Goal: Information Seeking & Learning: Learn about a topic

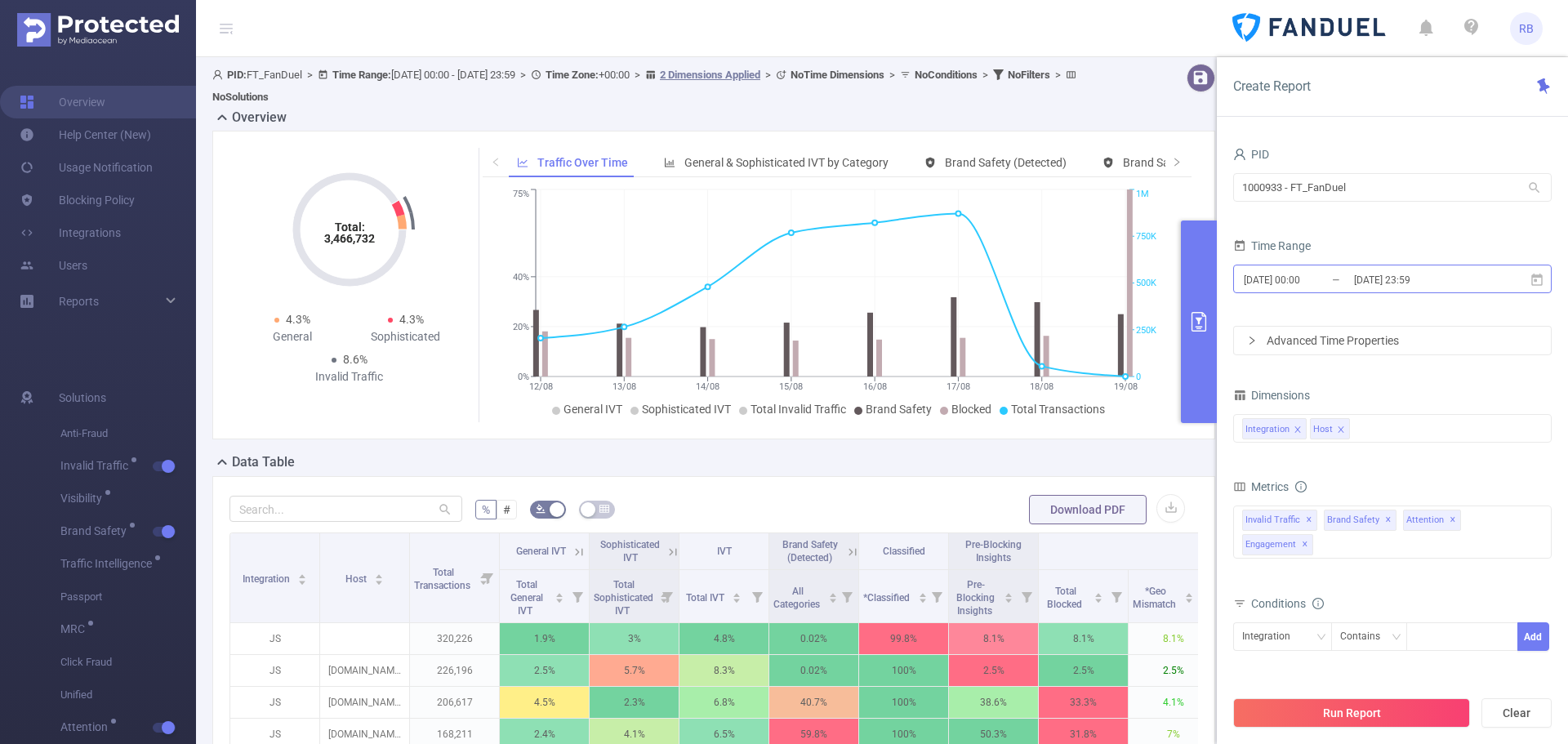
scroll to position [309, 0]
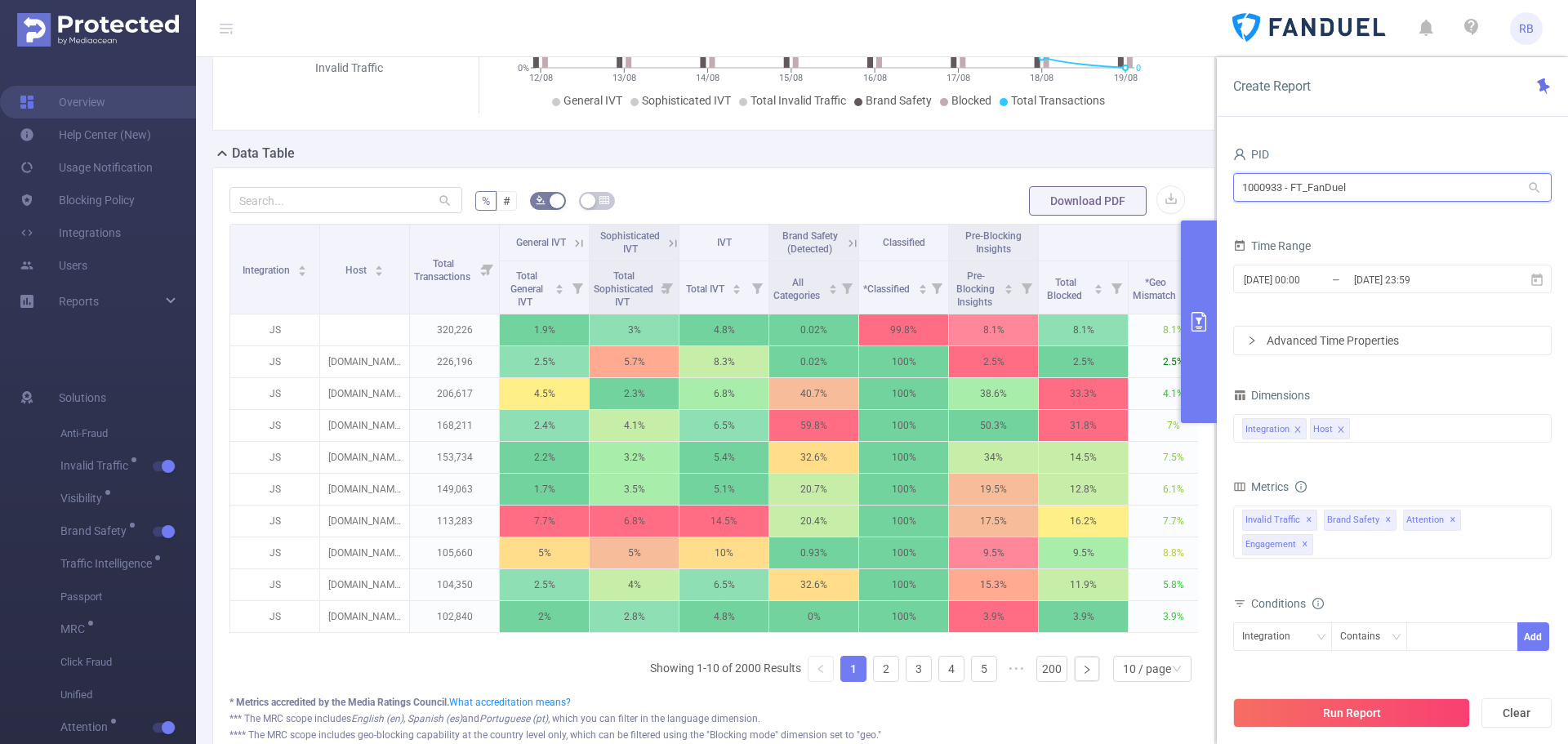
click at [1315, 180] on input "1000933 - FT_FanDuel" at bounding box center [1391, 187] width 318 height 28
click at [1315, 180] on input "1000933 - FT_FanDuel" at bounding box center [1391, 187] width 318 height 28
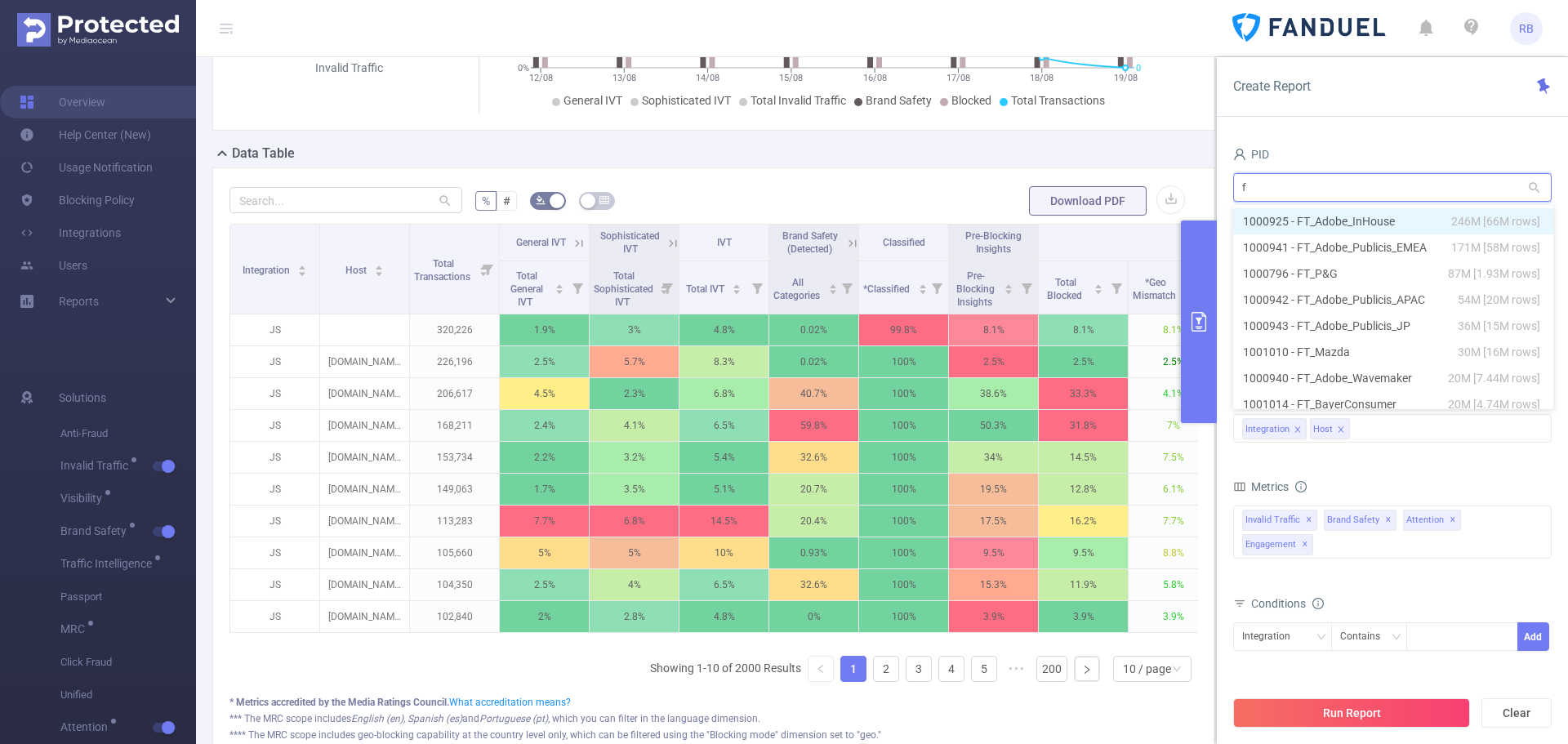
type input "ft"
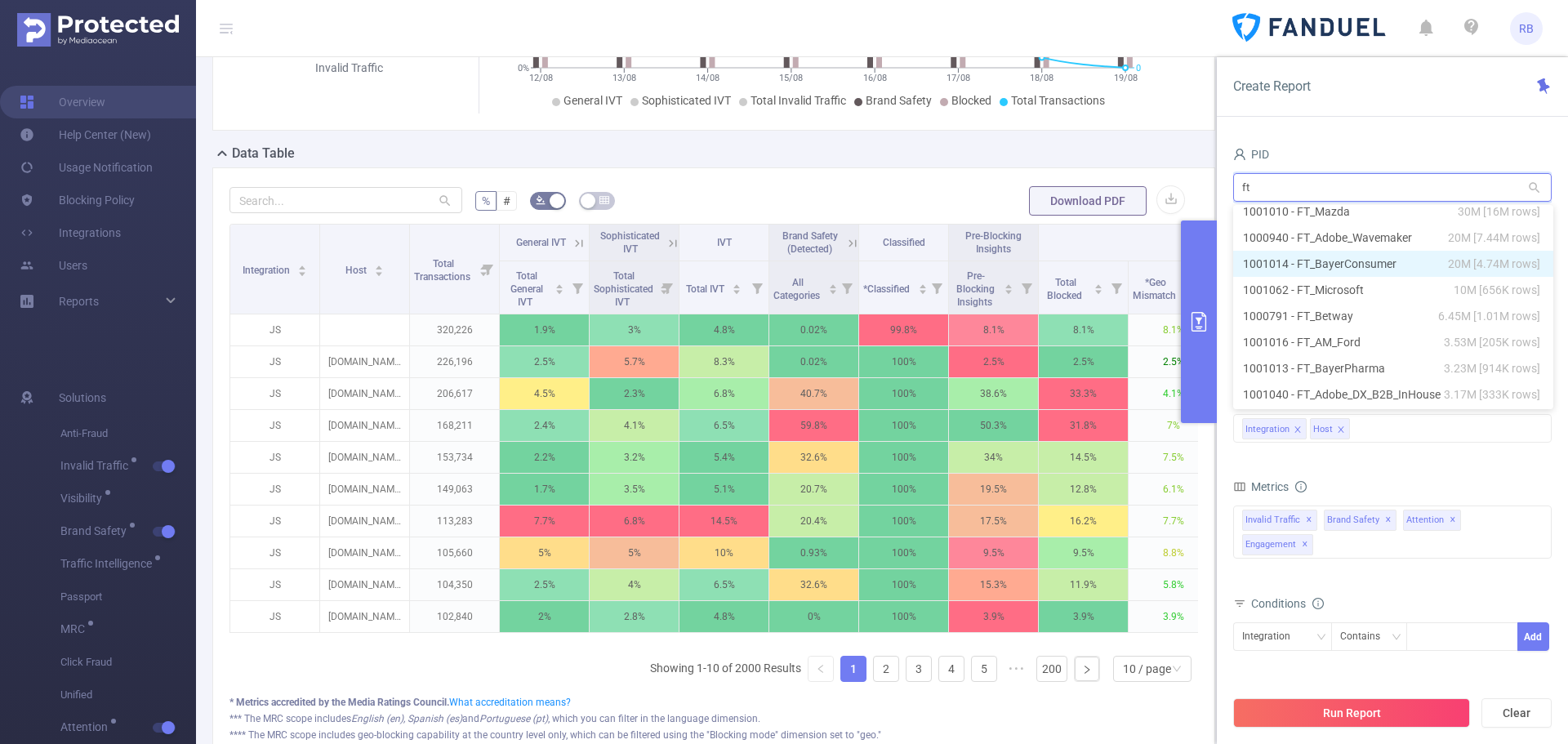
scroll to position [163, 0]
click at [1318, 270] on li "1001062 - FT_Microsoft 10M [656K rows]" at bounding box center [1392, 267] width 320 height 26
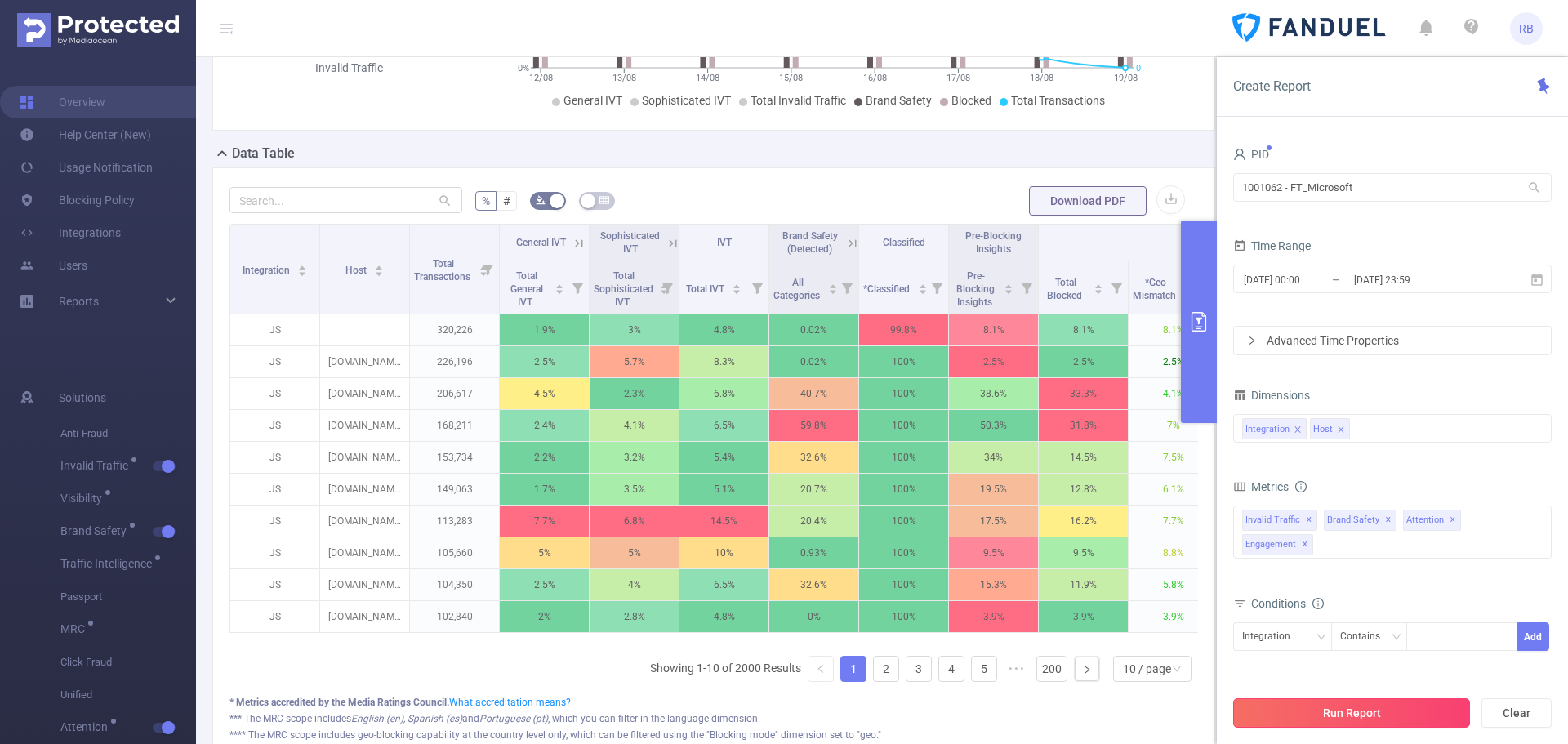
click at [1367, 714] on button "Run Report" at bounding box center [1351, 713] width 237 height 29
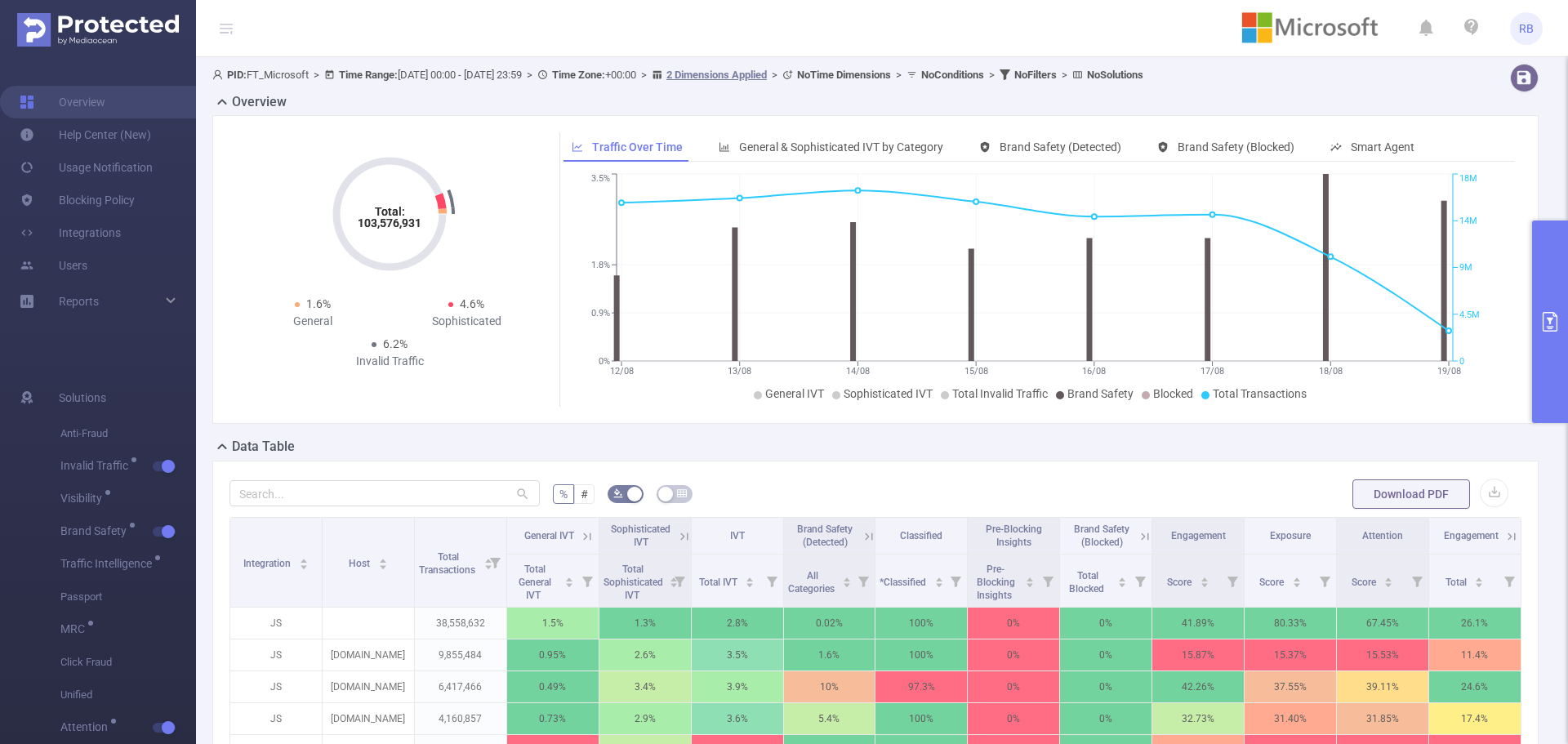
scroll to position [245, 0]
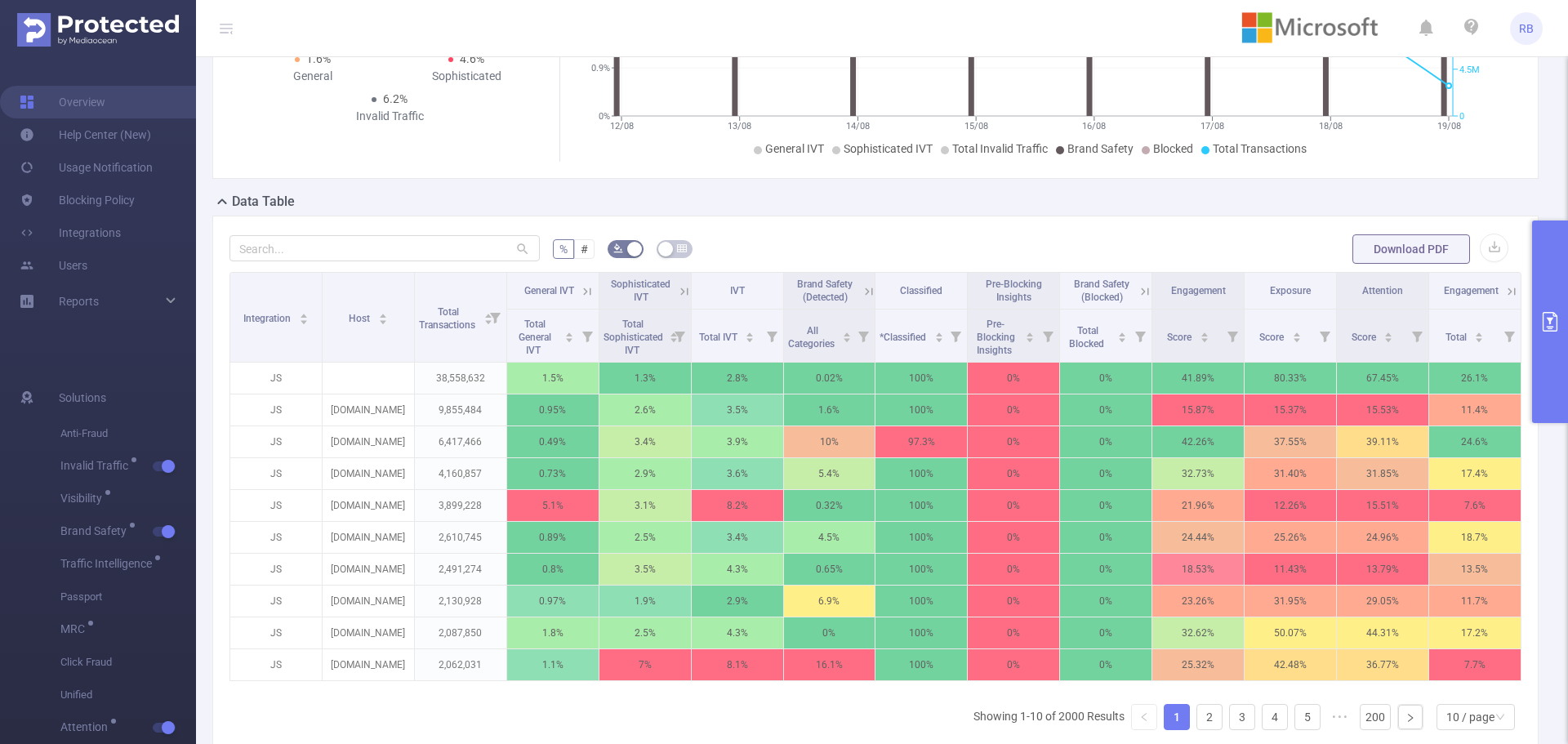
click at [1089, 295] on span "Brand Safety (Blocked)" at bounding box center [1101, 290] width 56 height 25
click at [1090, 338] on span "Total Blocked" at bounding box center [1087, 336] width 37 height 25
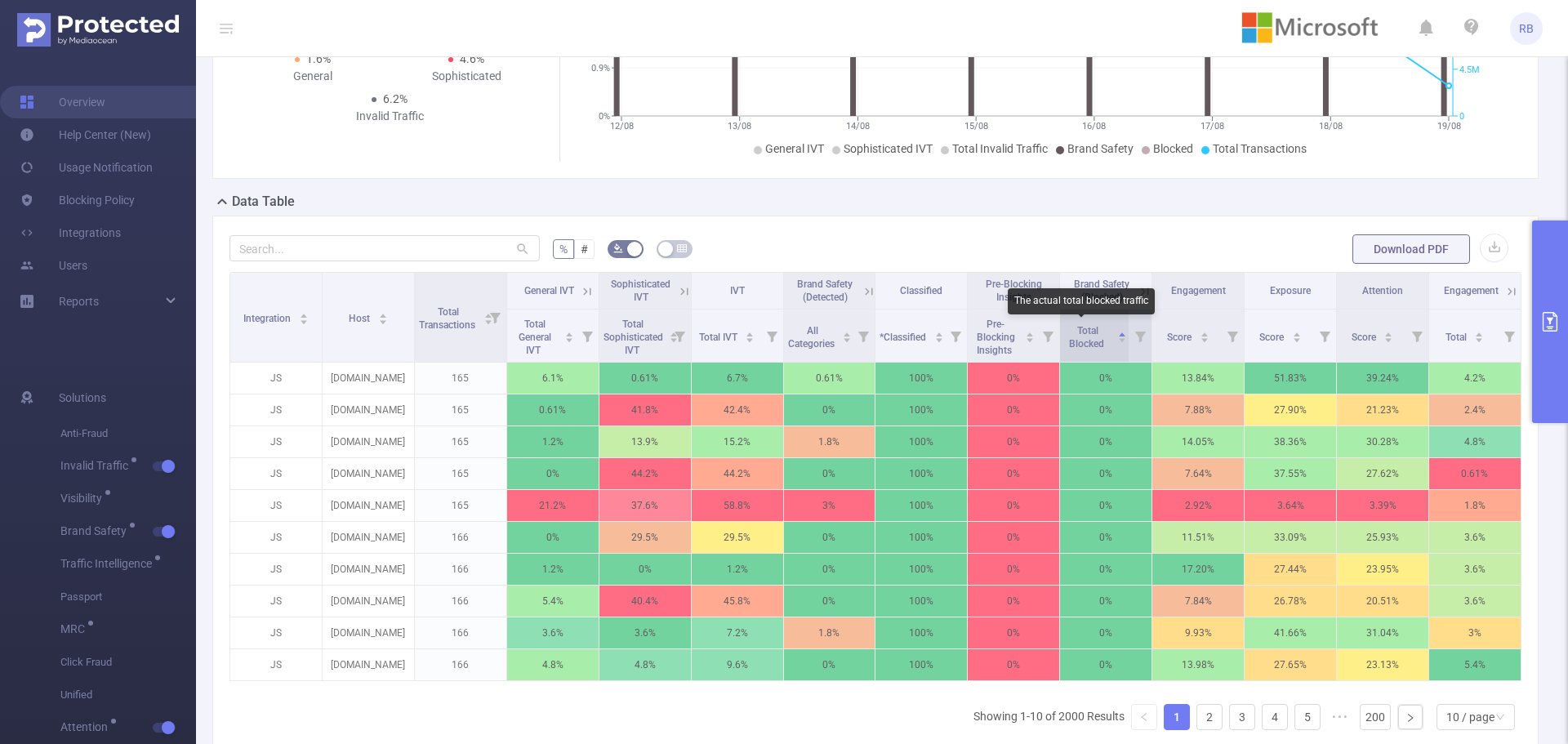
click at [1090, 338] on span "Total Blocked" at bounding box center [1087, 336] width 37 height 25
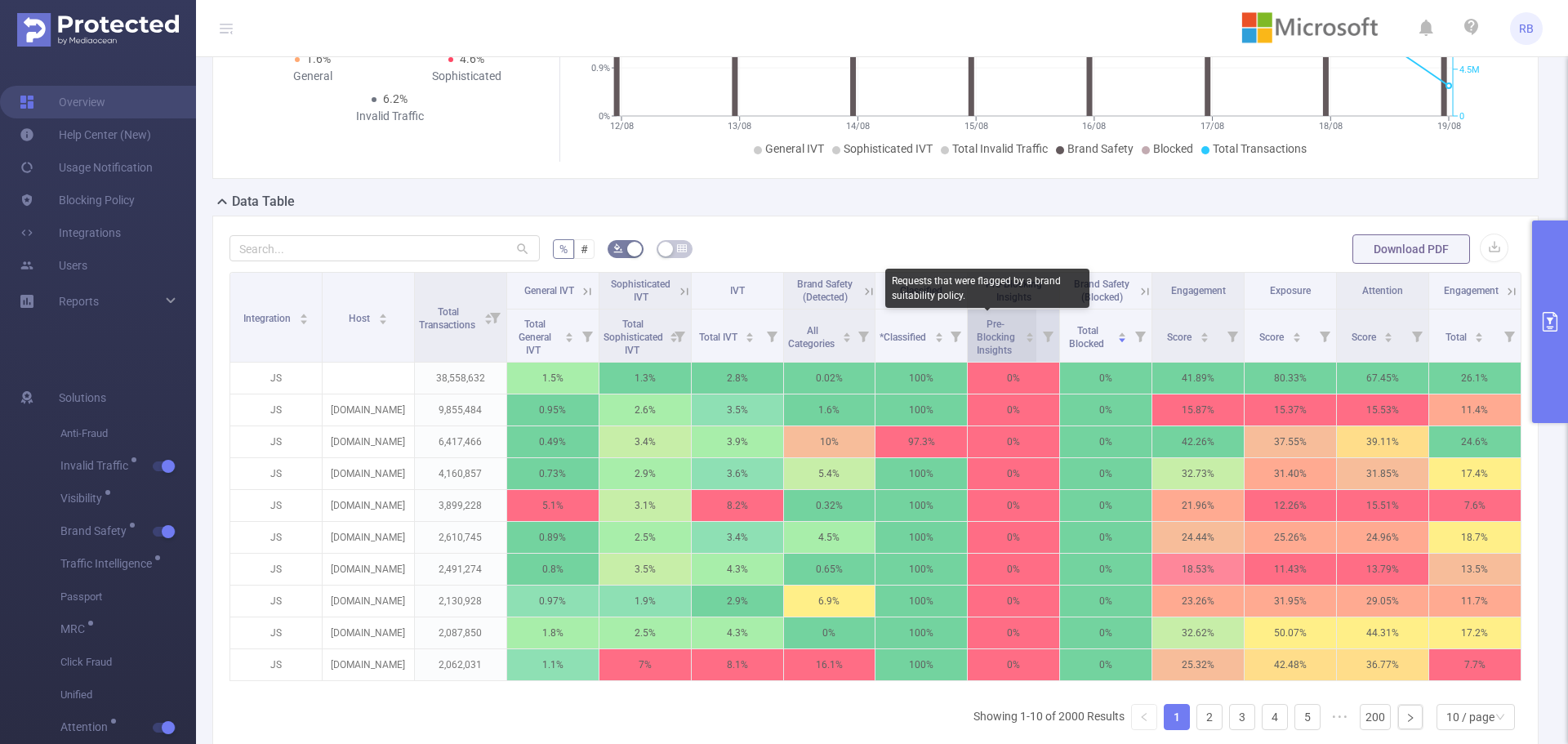
click at [993, 340] on span "Pre-Blocking Insights" at bounding box center [995, 336] width 38 height 37
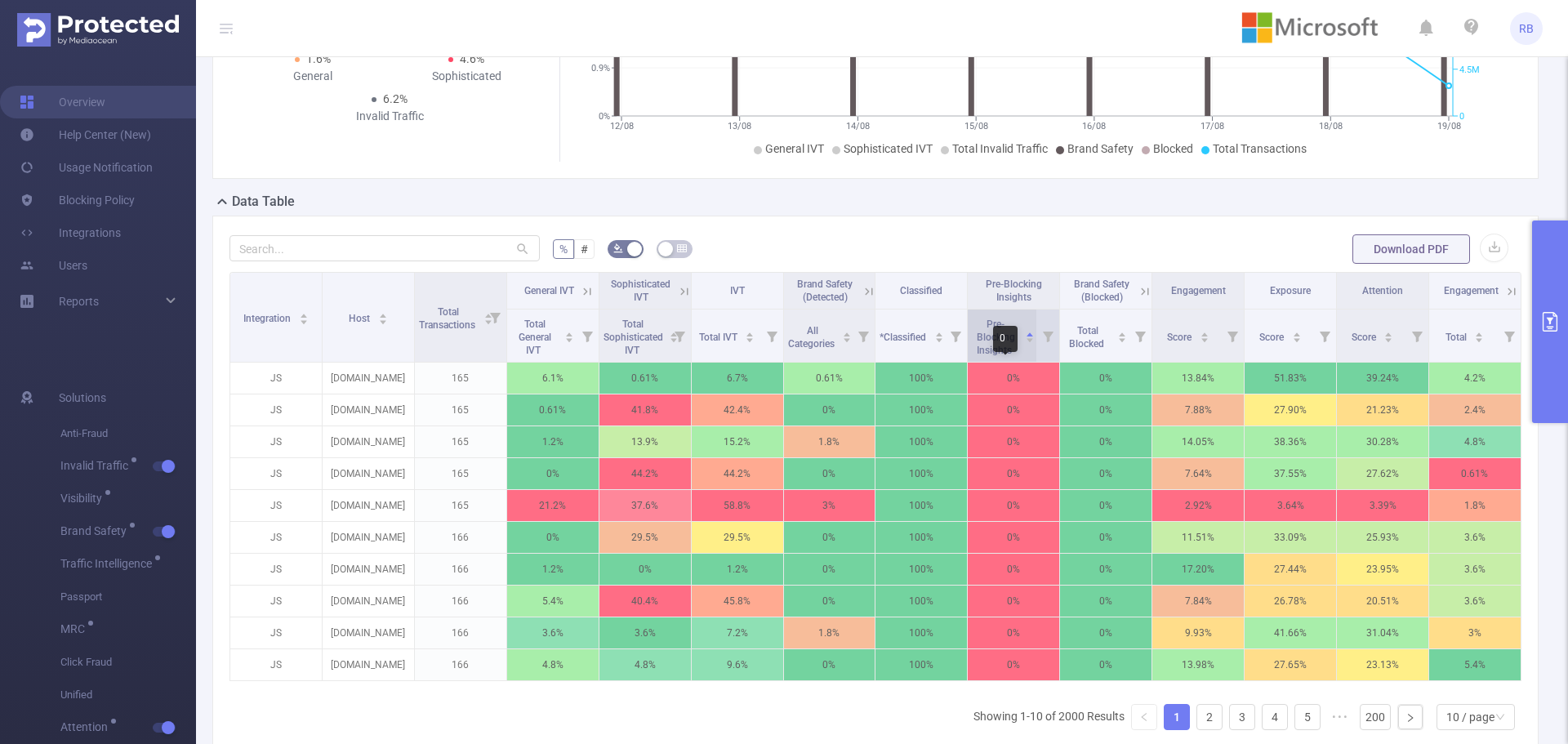
click at [990, 340] on span "Pre-Blocking Insights" at bounding box center [995, 336] width 38 height 37
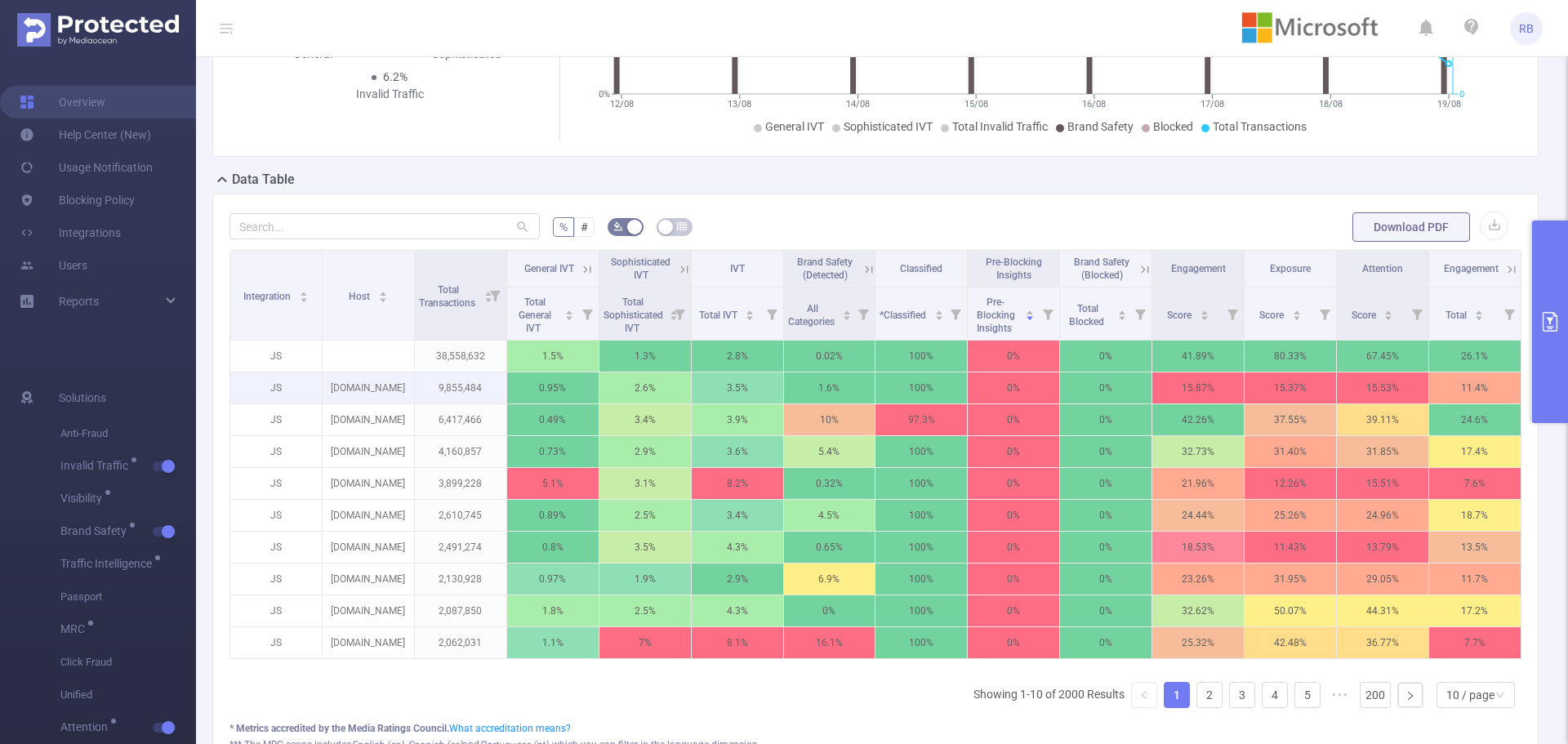
scroll to position [294, 0]
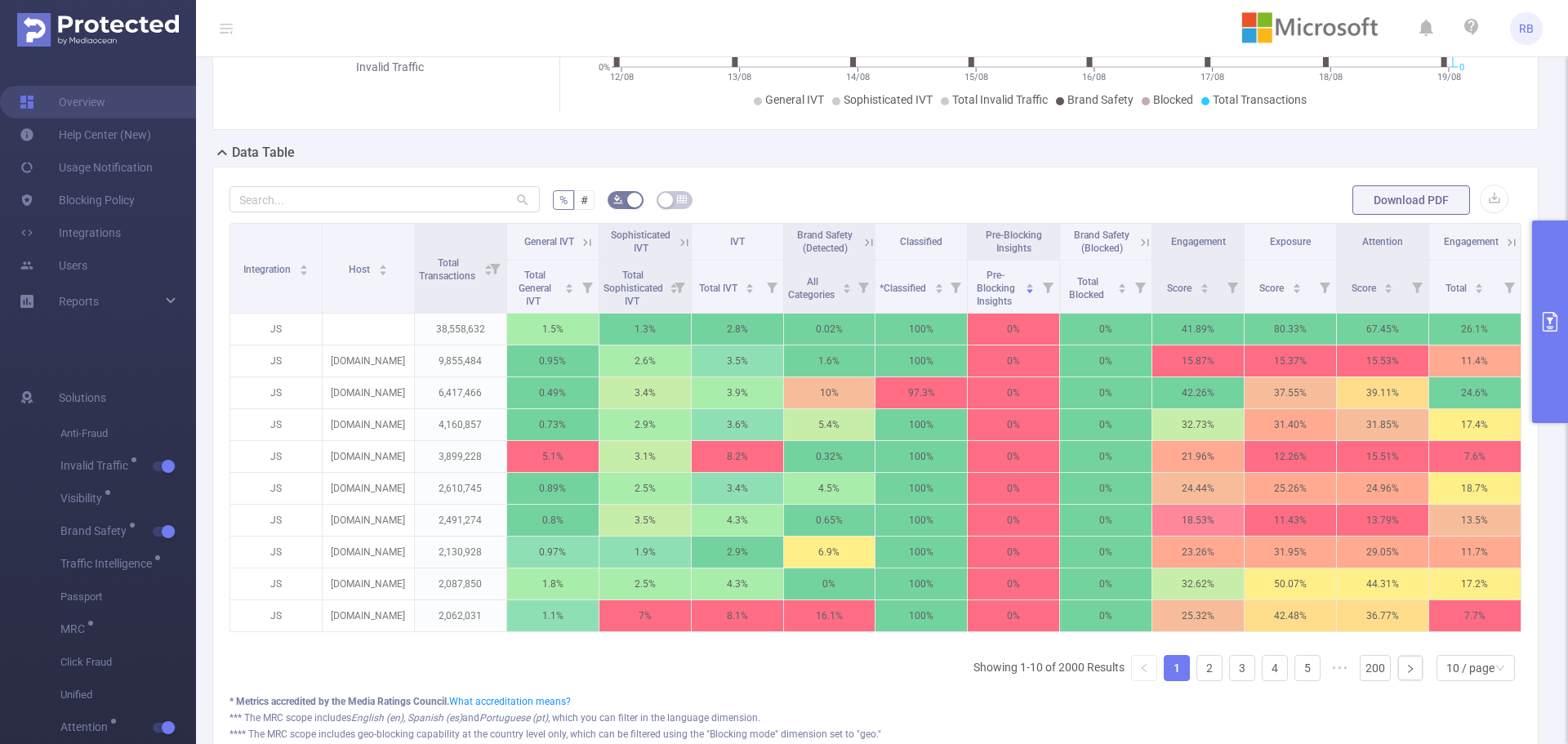
click at [865, 243] on icon at bounding box center [869, 243] width 7 height 7
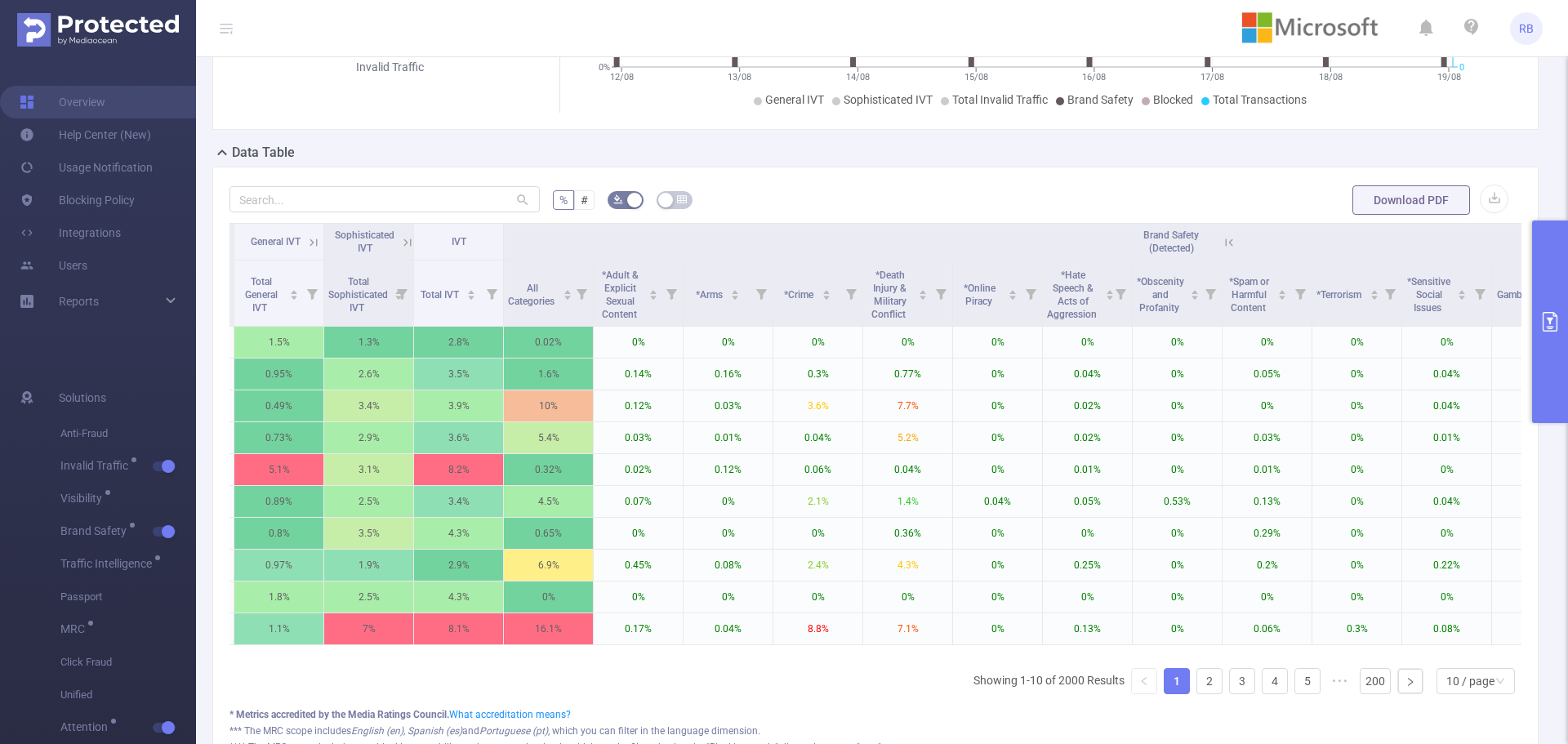
scroll to position [0, 354]
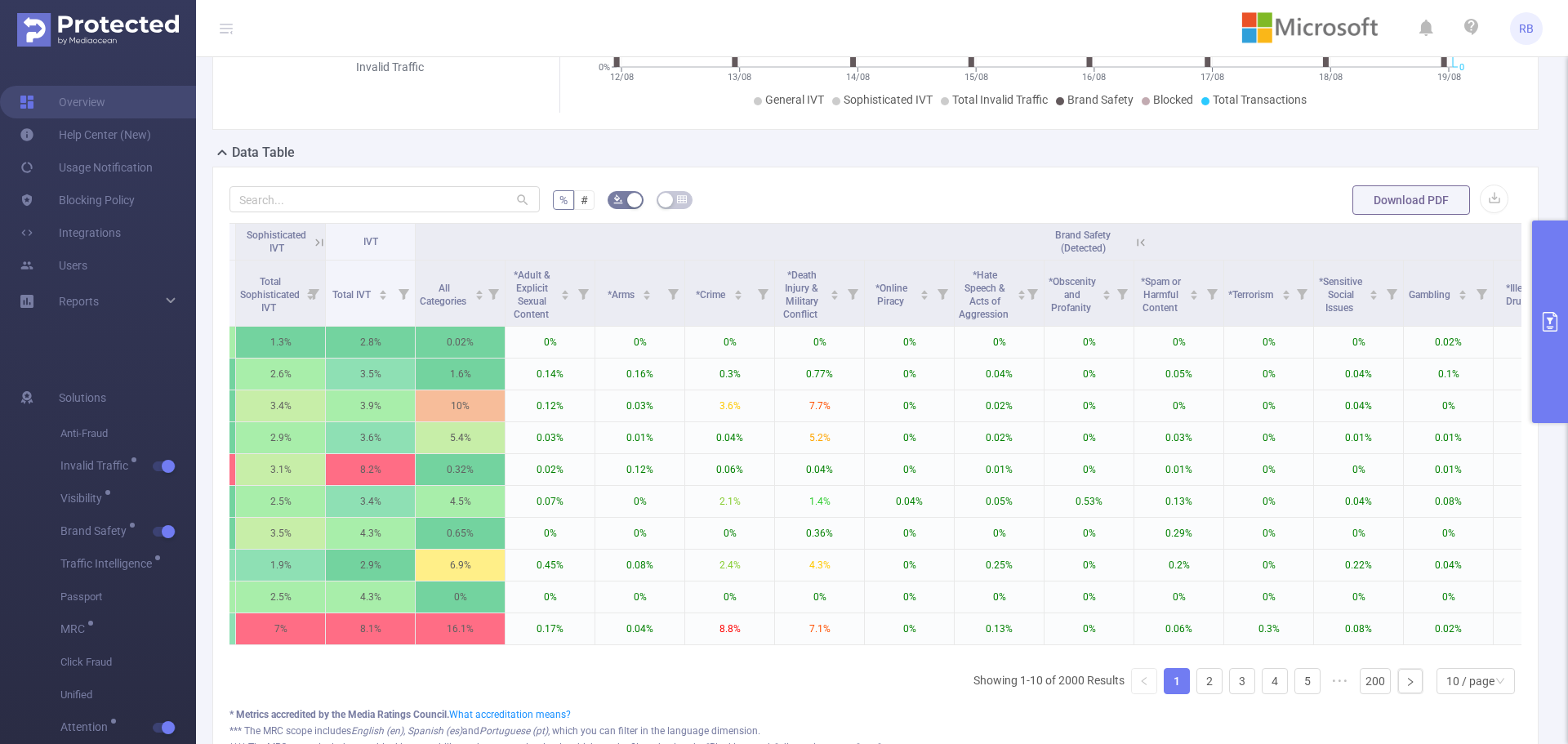
click at [1143, 239] on icon at bounding box center [1140, 243] width 15 height 15
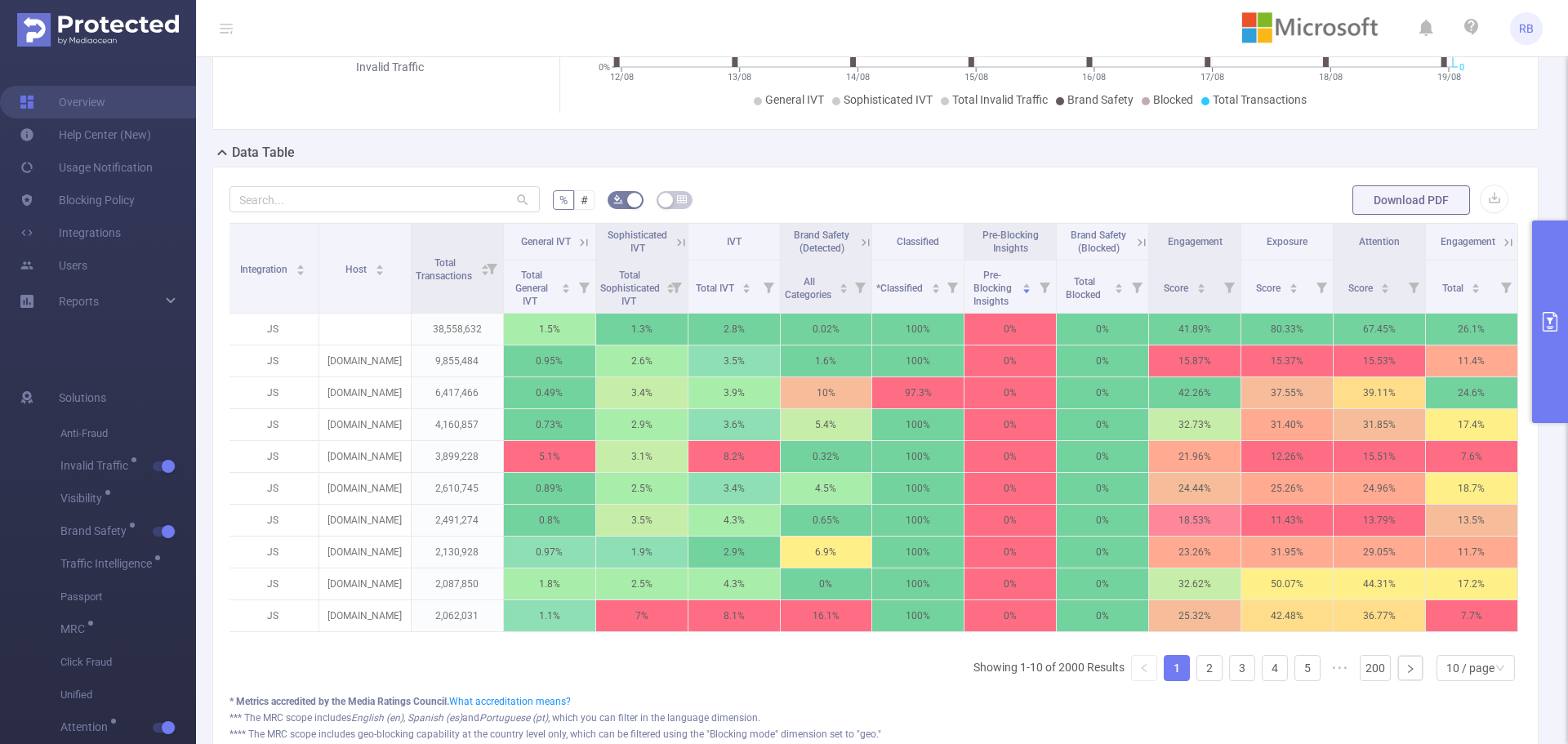
click at [830, 240] on span "Brand Safety (Detected)" at bounding box center [821, 242] width 56 height 25
click at [810, 284] on span "All Categories" at bounding box center [810, 288] width 49 height 25
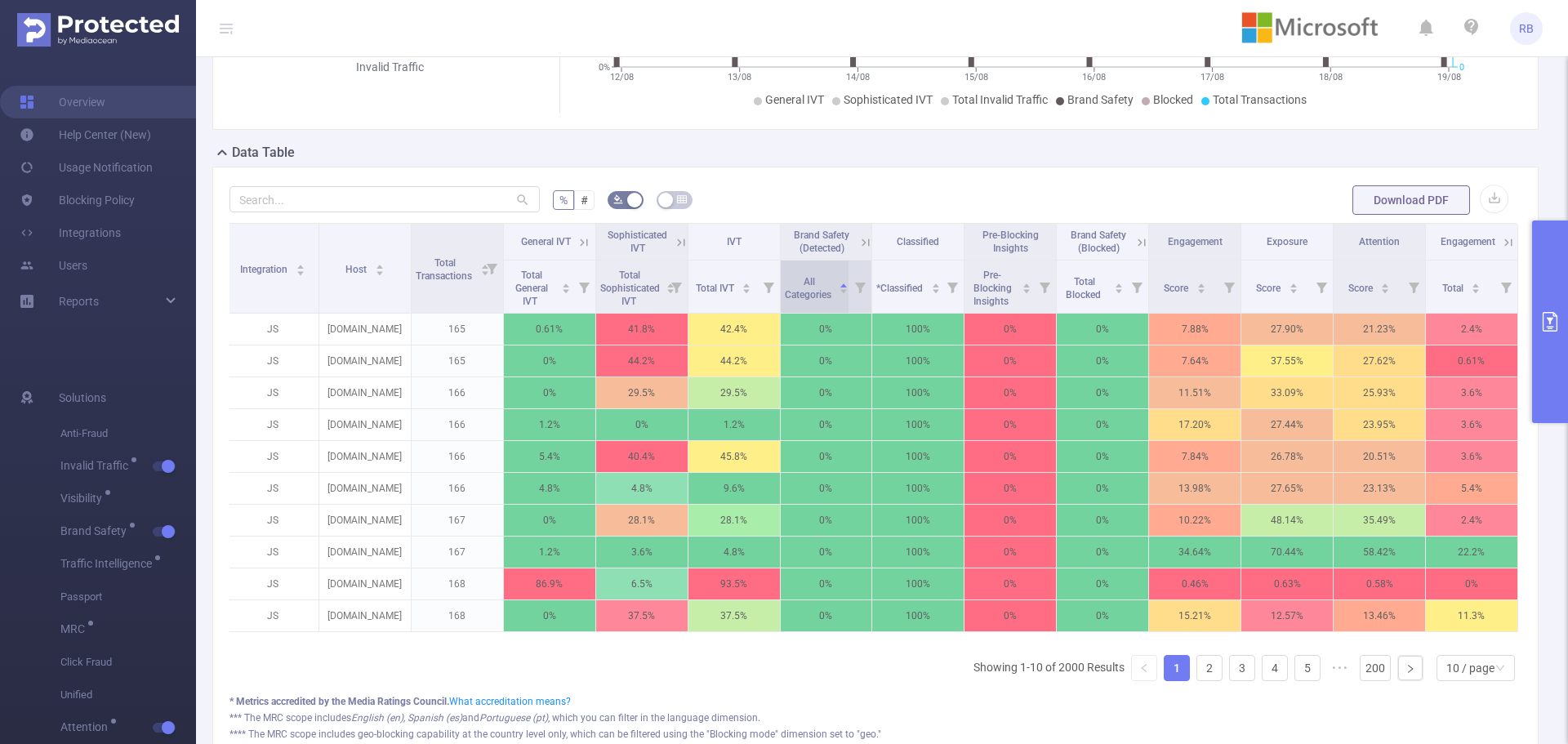
click at [810, 284] on span "All Categories" at bounding box center [810, 288] width 49 height 25
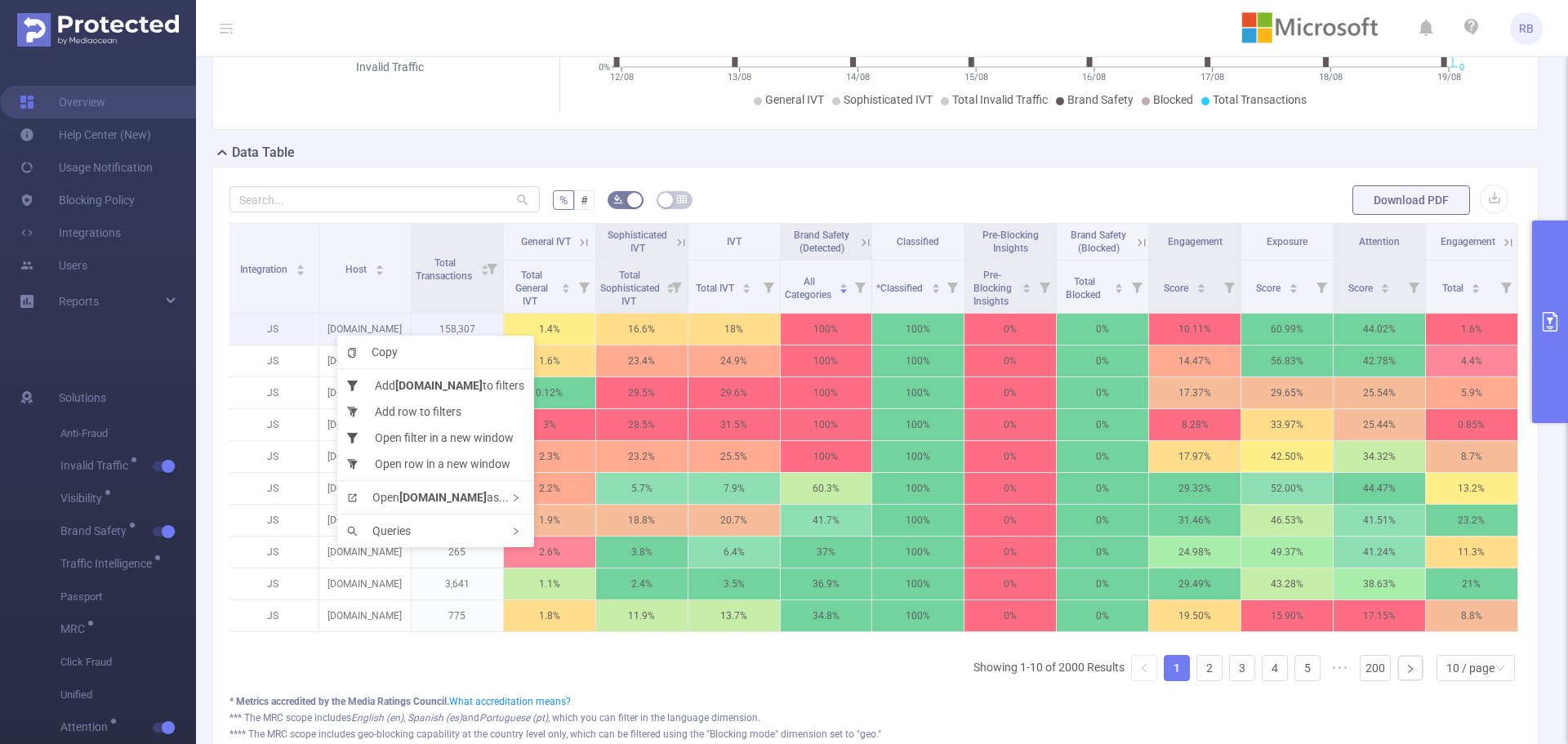
click at [338, 326] on p "[DOMAIN_NAME]" at bounding box center [365, 329] width 91 height 31
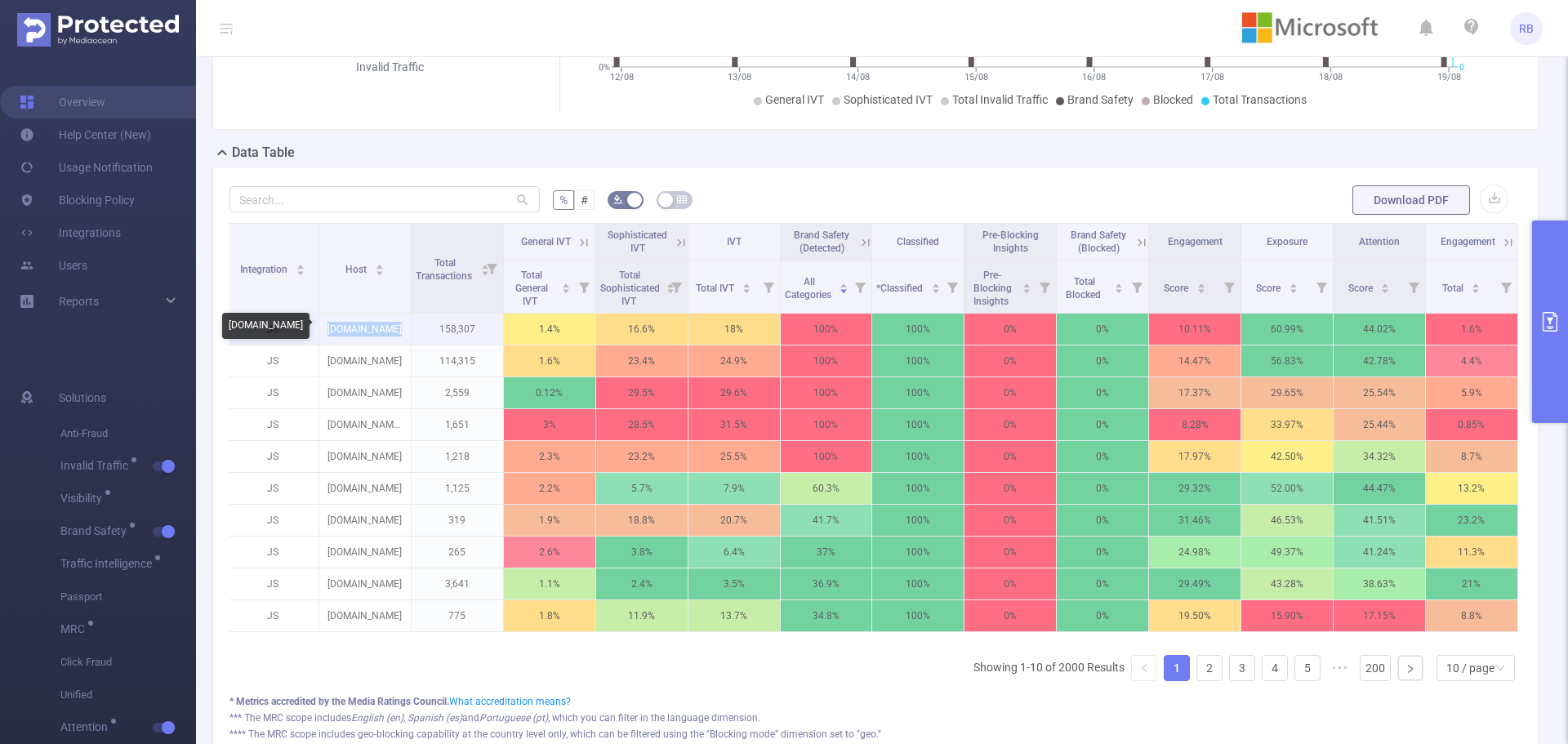
click at [338, 326] on p "[DOMAIN_NAME]" at bounding box center [365, 329] width 91 height 31
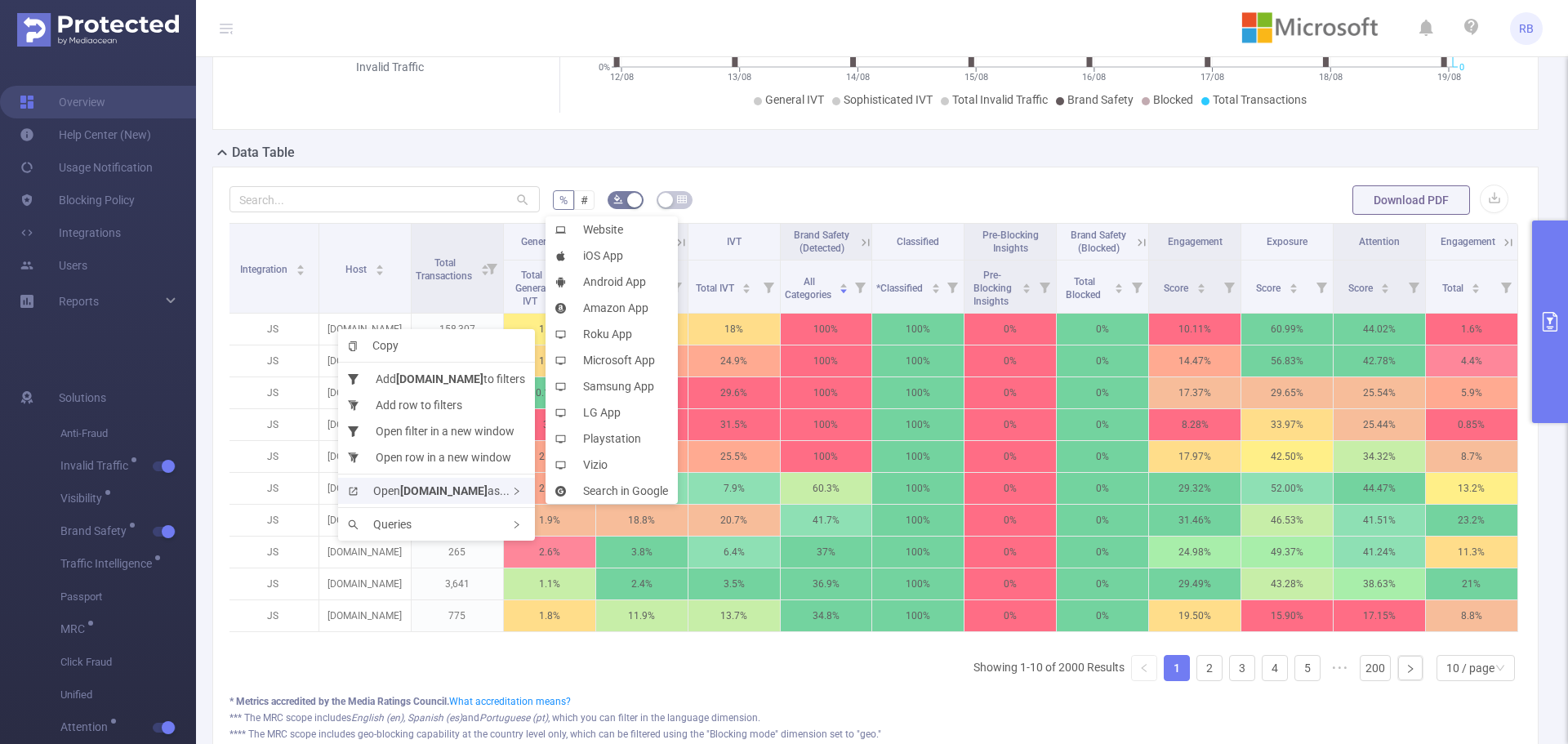
click at [410, 493] on b "[DOMAIN_NAME]" at bounding box center [444, 491] width 88 height 13
click at [614, 232] on li "Website" at bounding box center [611, 229] width 132 height 26
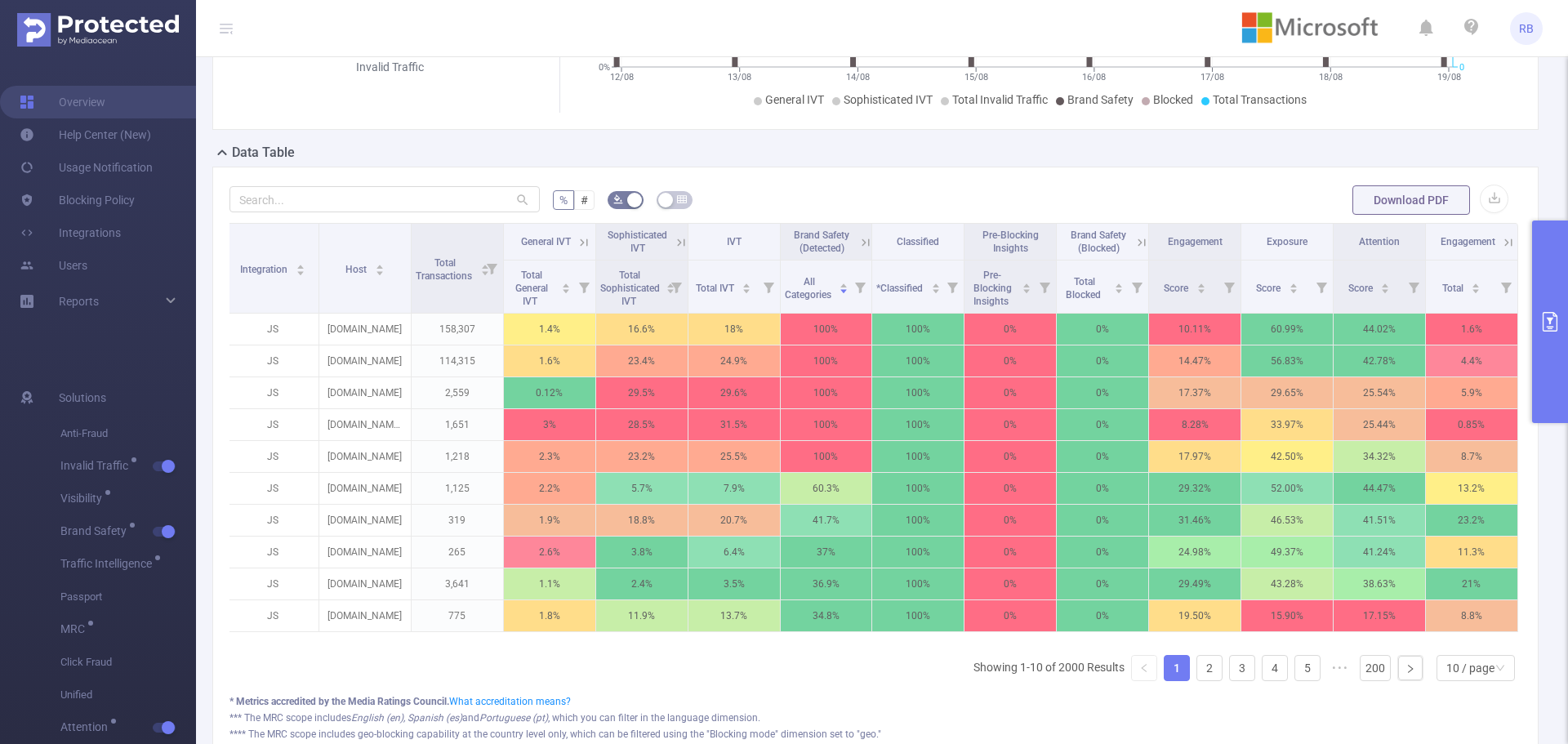
click at [858, 244] on icon at bounding box center [865, 243] width 15 height 15
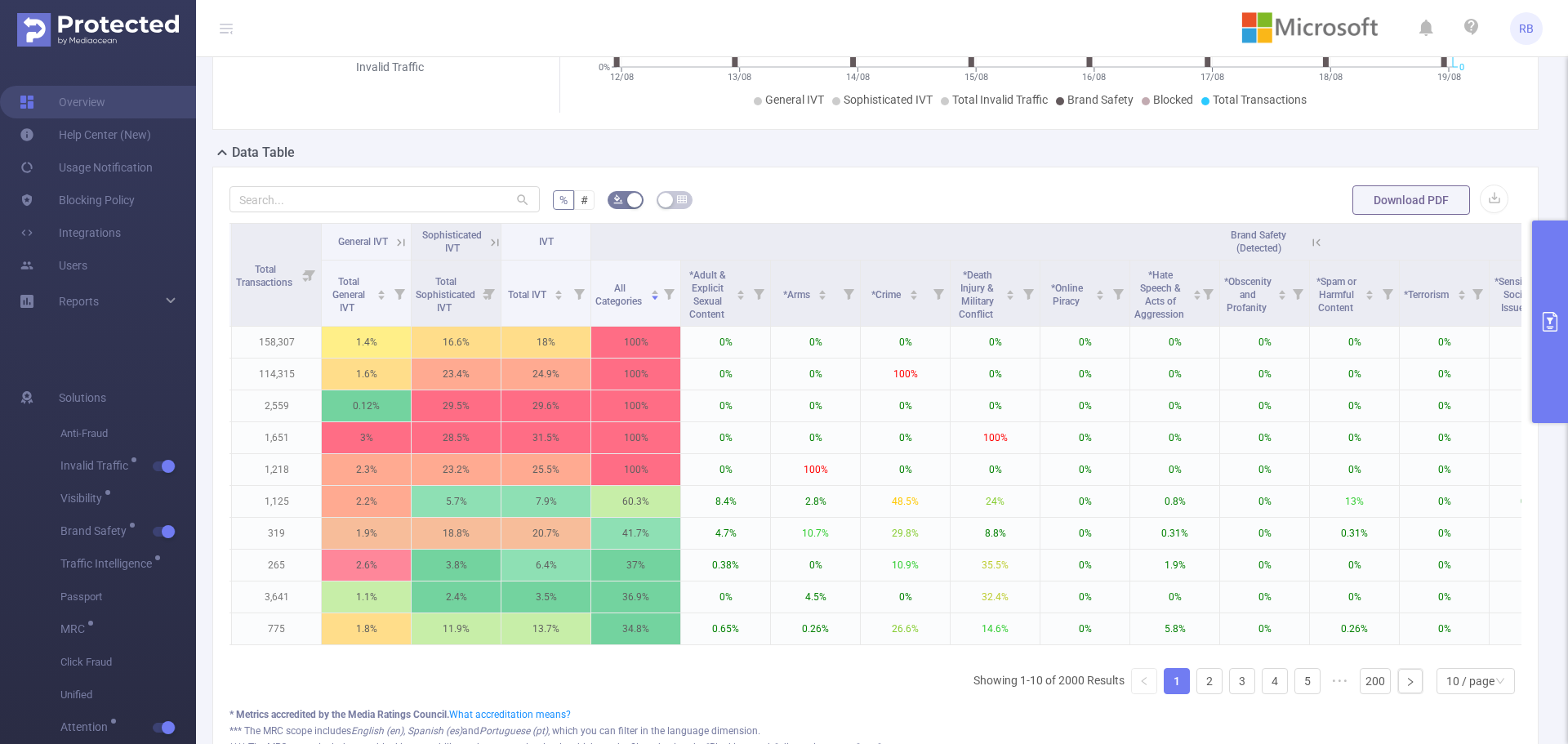
scroll to position [0, 0]
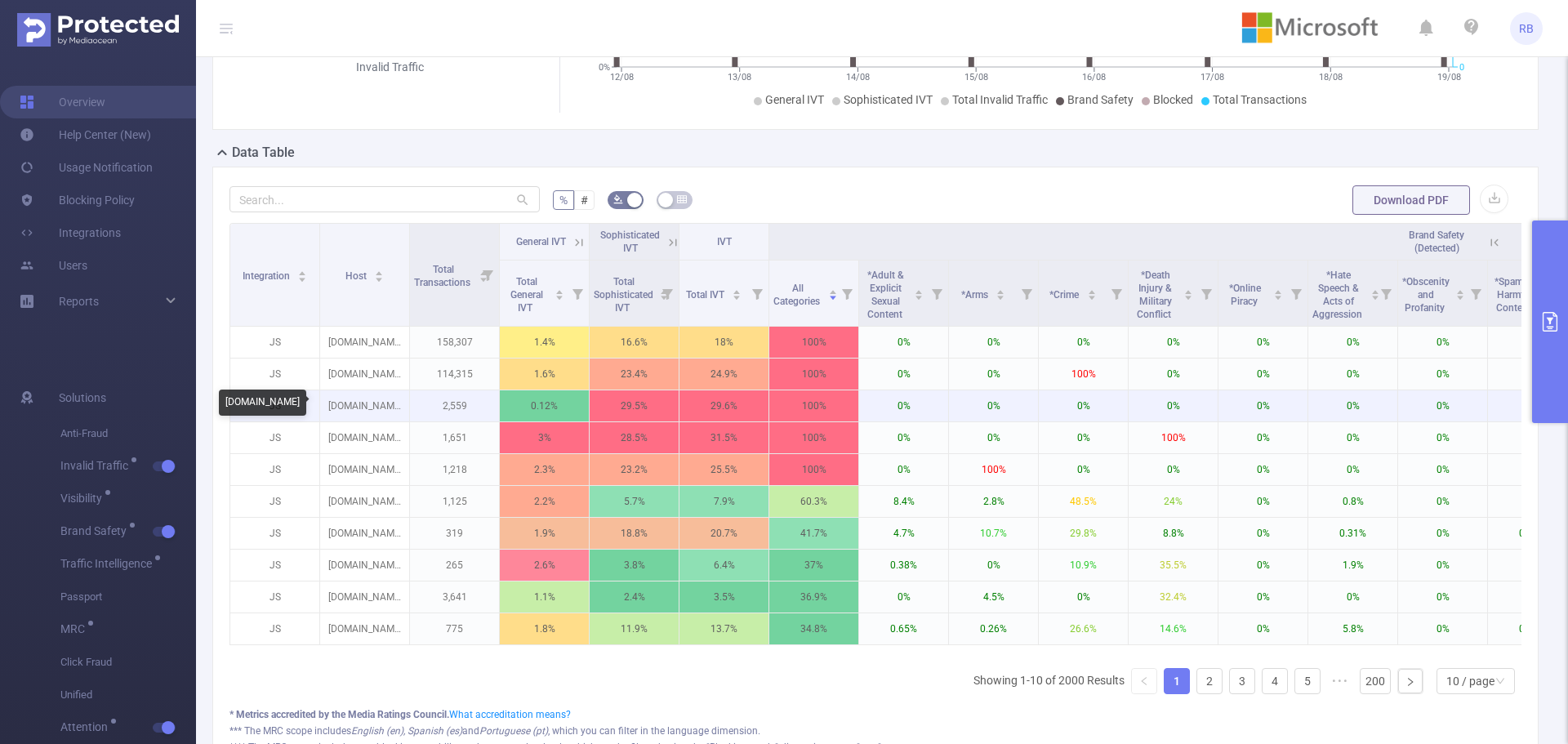
click at [348, 408] on p "[DOMAIN_NAME]" at bounding box center [365, 406] width 89 height 31
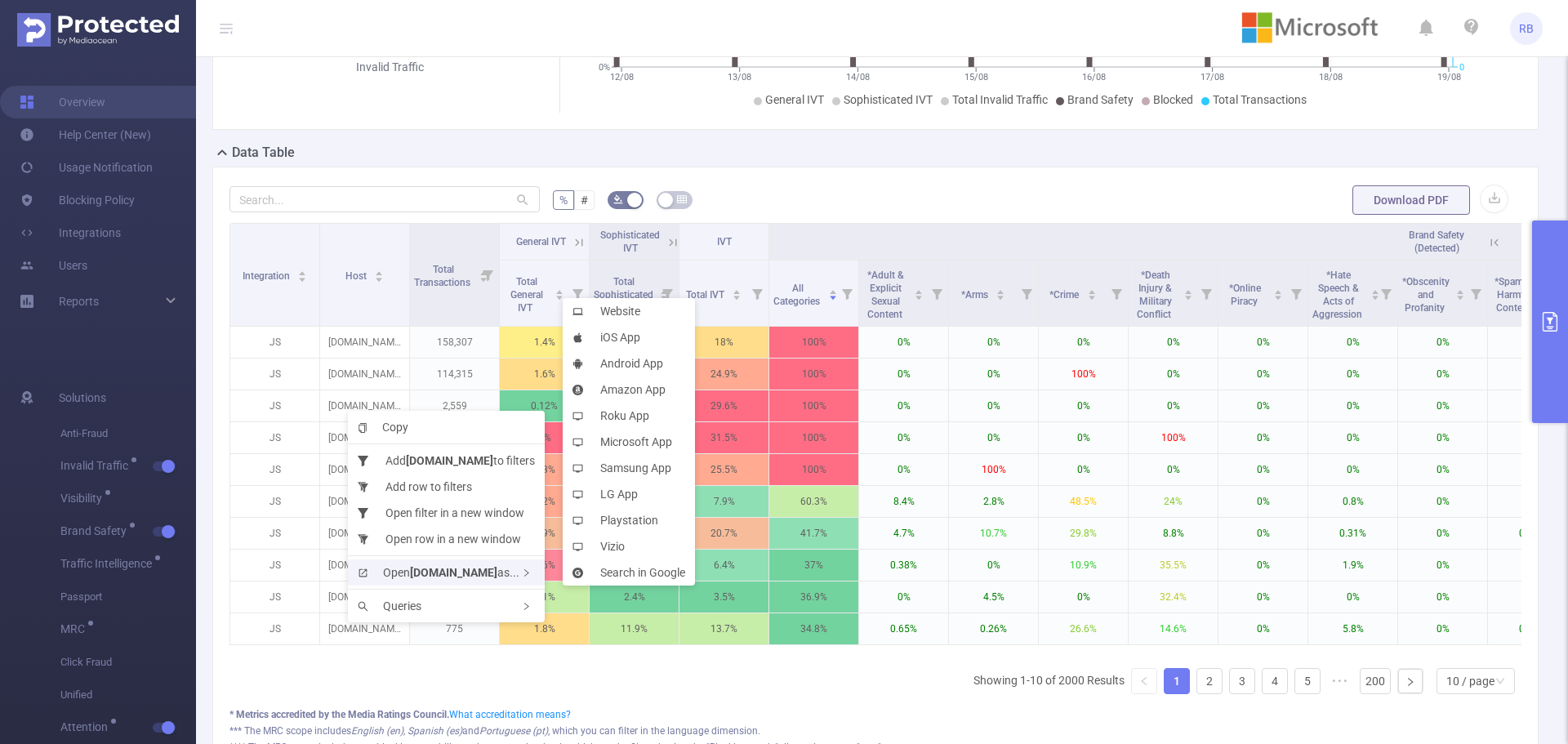
click at [459, 575] on b "[DOMAIN_NAME]" at bounding box center [454, 573] width 88 height 13
click at [634, 312] on li "Website" at bounding box center [628, 311] width 132 height 26
